Goal: Task Accomplishment & Management: Use online tool/utility

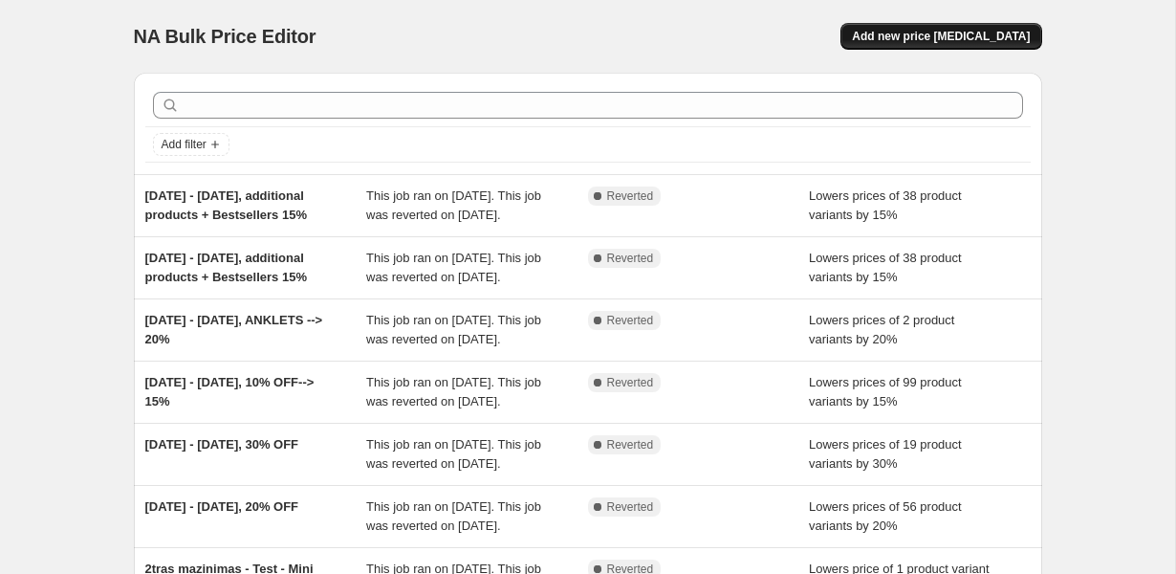
click at [961, 34] on span "Add new price [MEDICAL_DATA]" at bounding box center [941, 36] width 178 height 15
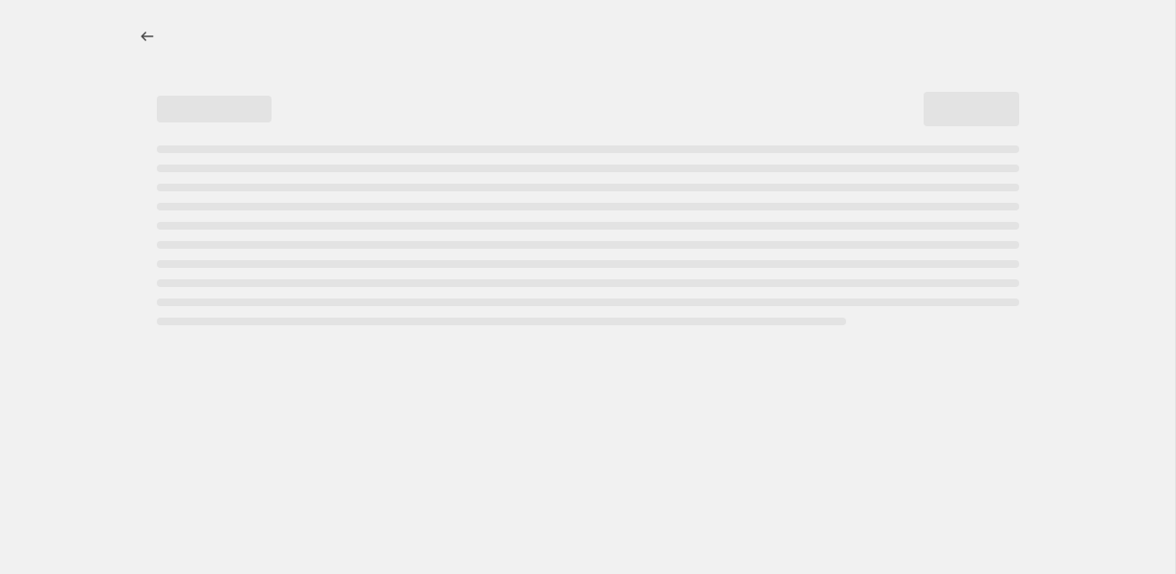
select select "percentage"
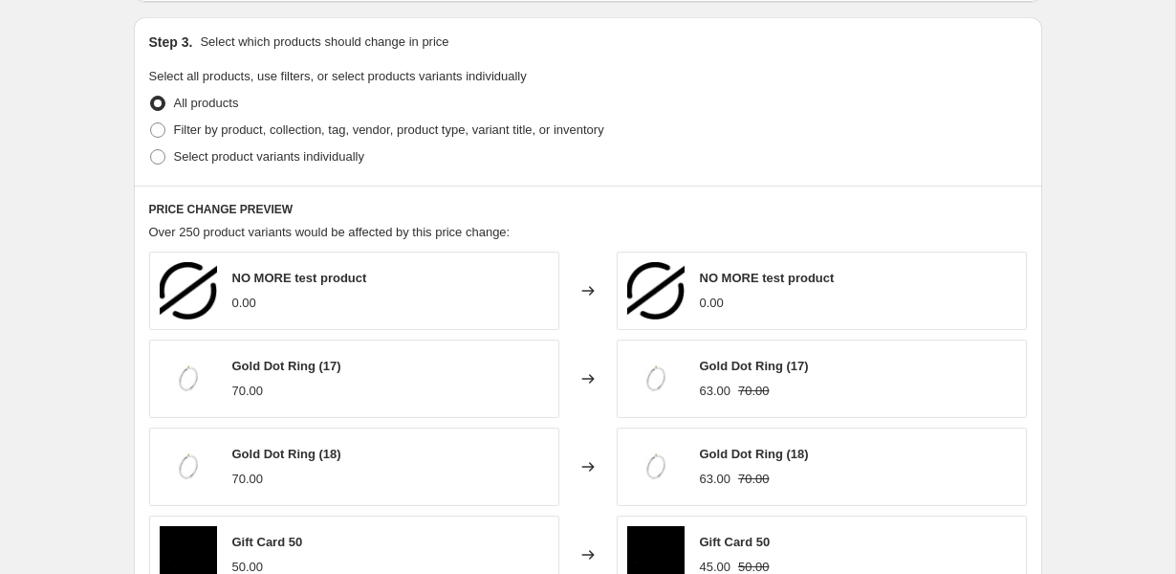
scroll to position [879, 0]
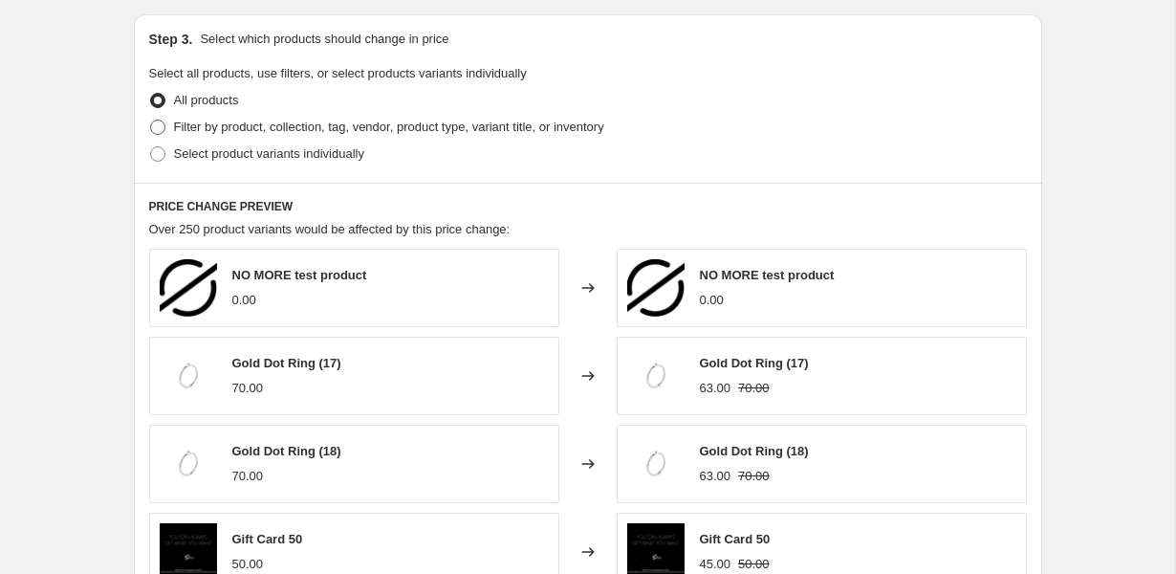
click at [315, 132] on span "Filter by product, collection, tag, vendor, product type, variant title, or inv…" at bounding box center [389, 127] width 430 height 14
click at [151, 120] on input "Filter by product, collection, tag, vendor, product type, variant title, or inv…" at bounding box center [150, 120] width 1 height 1
radio input "true"
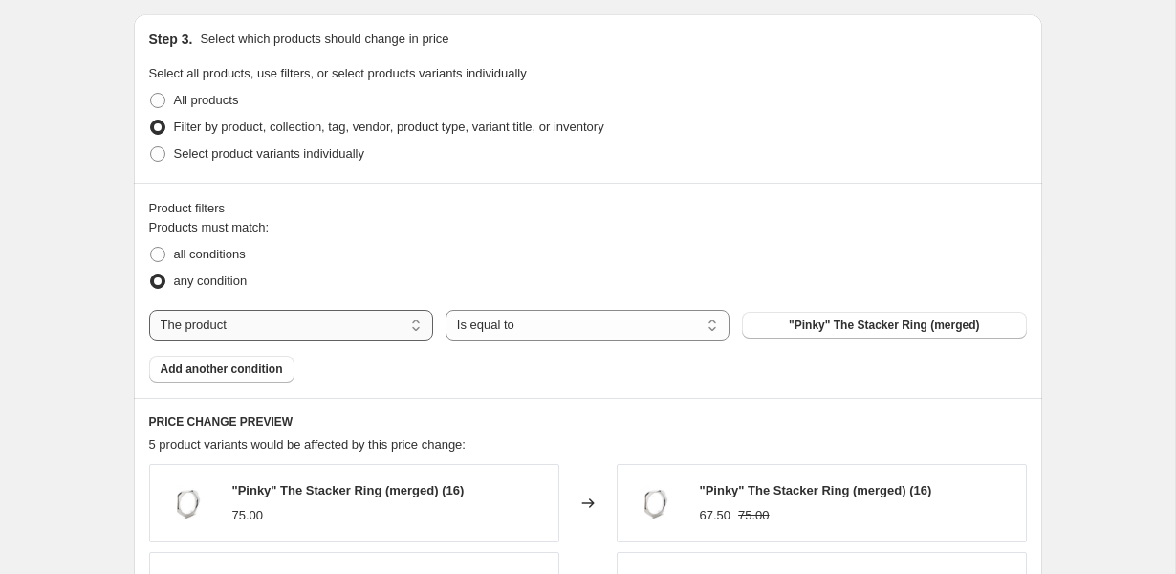
click at [336, 337] on select "The product The product's collection The product's tag The product's vendor The…" at bounding box center [291, 325] width 284 height 31
select select "inventory_quantity"
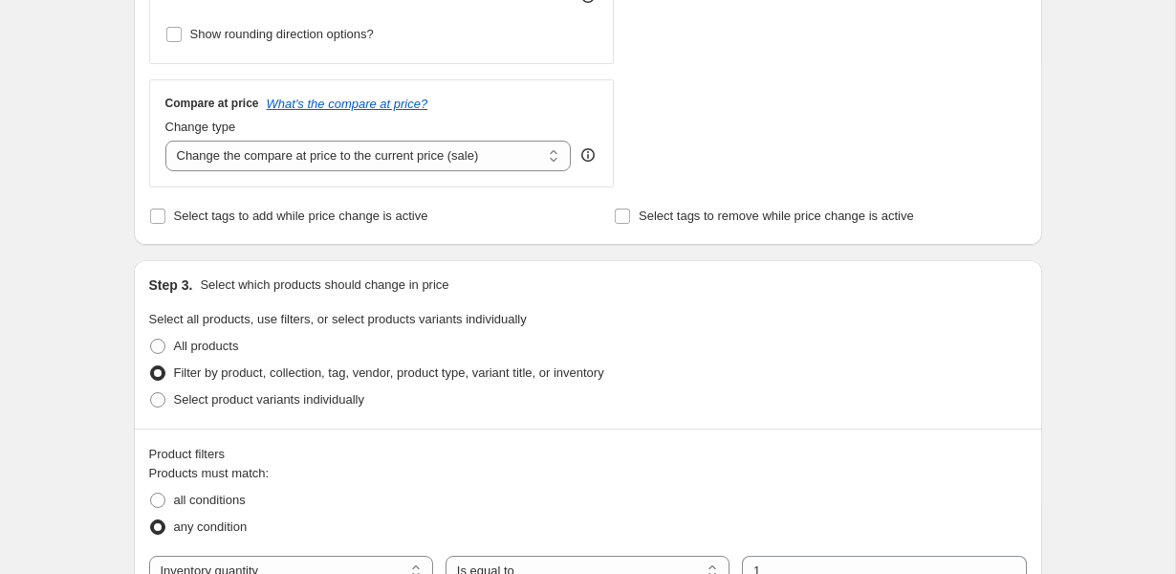
scroll to position [631, 0]
click at [193, 401] on span "Select product variants individually" at bounding box center [269, 401] width 190 height 14
click at [151, 395] on input "Select product variants individually" at bounding box center [150, 394] width 1 height 1
radio input "true"
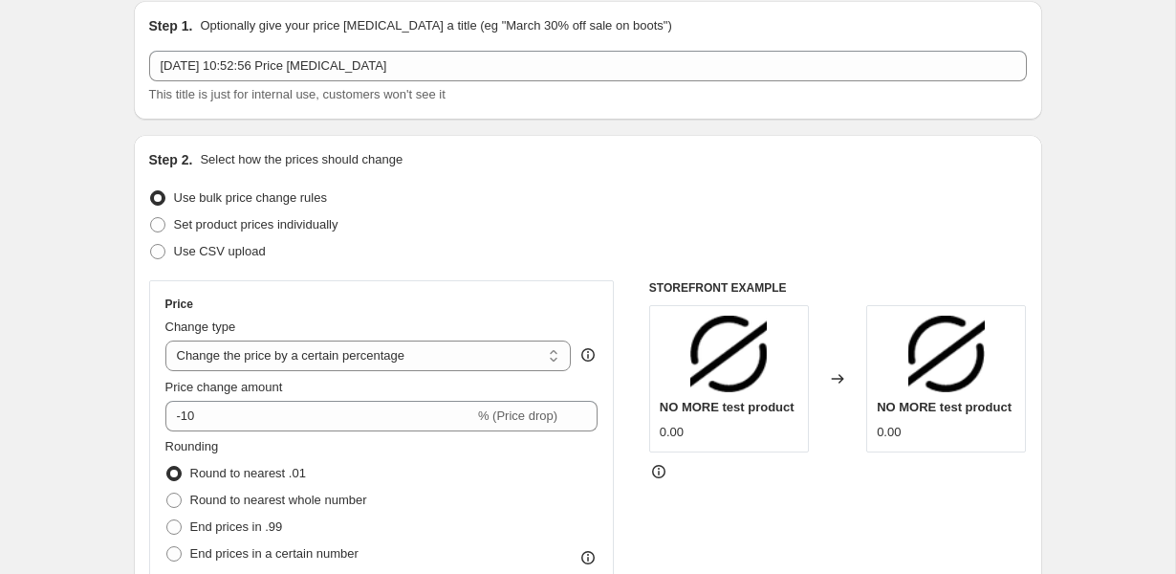
scroll to position [0, 0]
